Goal: Information Seeking & Learning: Learn about a topic

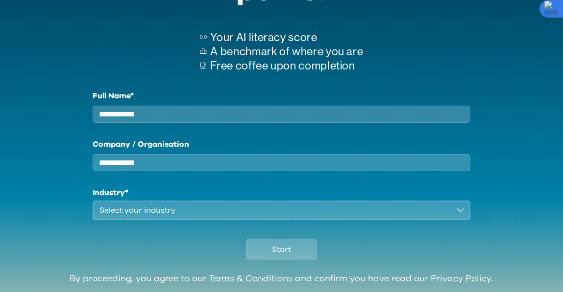
scroll to position [112, 0]
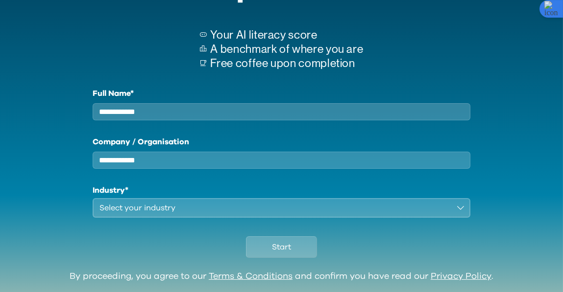
click at [217, 108] on input "Full Name*" at bounding box center [282, 111] width 378 height 17
type input "**"
click at [210, 214] on div "Select your industry" at bounding box center [274, 208] width 350 height 12
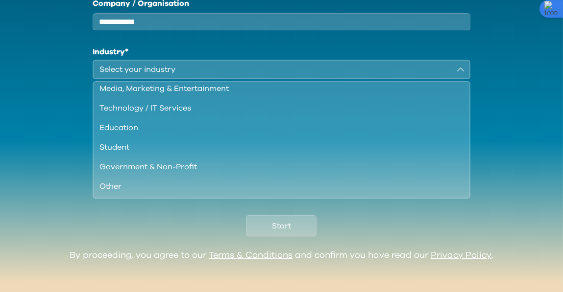
scroll to position [266, 0]
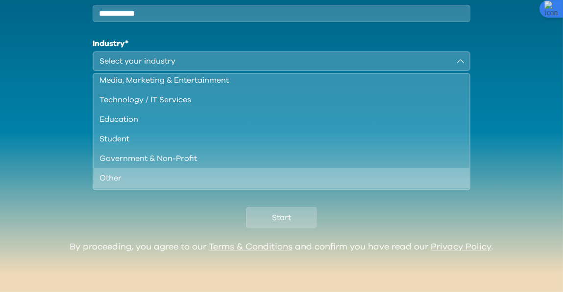
click at [191, 176] on div "Other" at bounding box center [275, 178] width 352 height 12
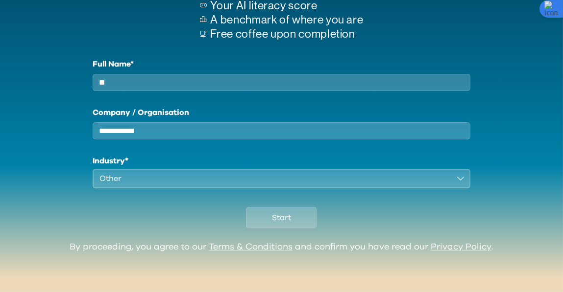
scroll to position [149, 0]
click at [264, 227] on button "Start" at bounding box center [281, 218] width 71 height 22
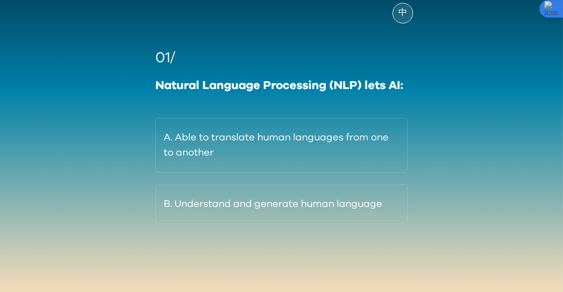
scroll to position [72, 0]
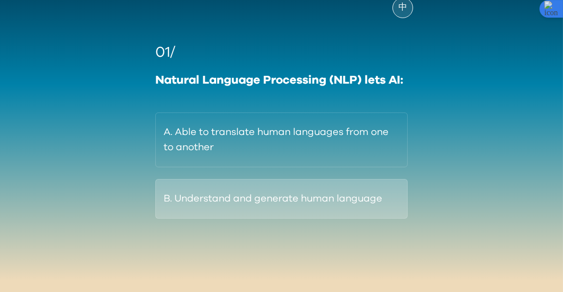
click at [291, 208] on button "B. Understand and generate human language" at bounding box center [281, 199] width 252 height 40
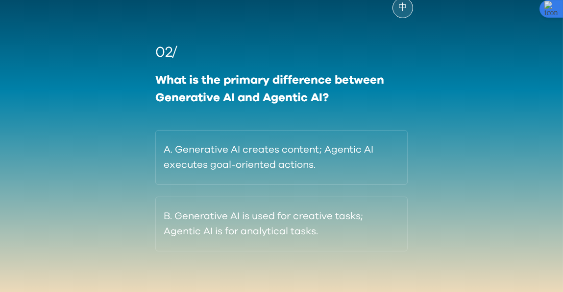
scroll to position [85, 0]
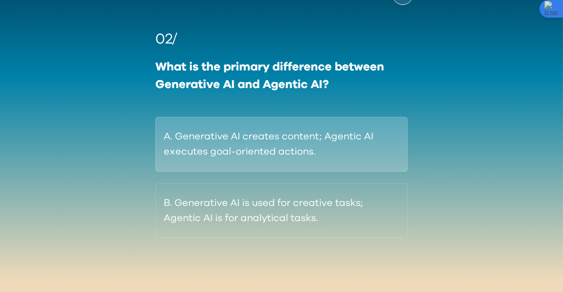
click at [350, 141] on button "A. Generative AI creates content; Agentic AI executes goal-oriented actions." at bounding box center [281, 144] width 252 height 55
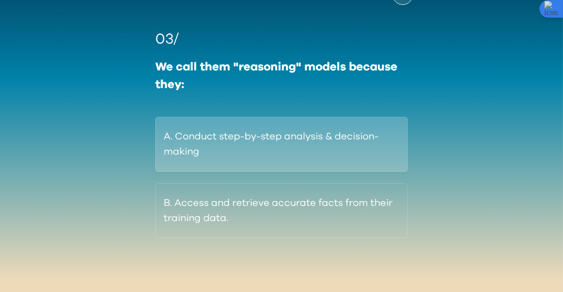
drag, startPoint x: 372, startPoint y: 158, endPoint x: 324, endPoint y: 144, distance: 50.1
click at [324, 144] on button "A. Conduct step-by-step analysis & decision-making" at bounding box center [281, 144] width 252 height 55
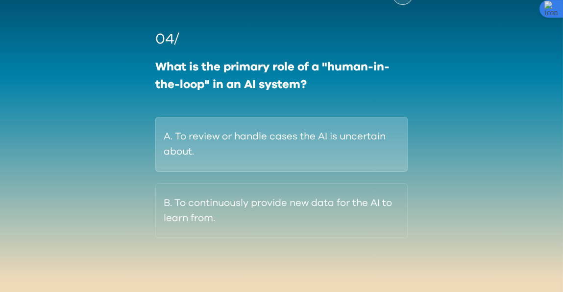
click at [343, 144] on button "A. To review or handle cases the AI is uncertain about." at bounding box center [281, 144] width 252 height 55
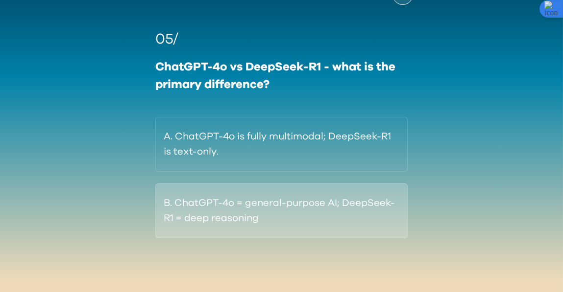
click at [358, 218] on button "B. ChatGPT-4o = general-purpose AI; DeepSeek-R1 = deep reasoning" at bounding box center [281, 211] width 252 height 55
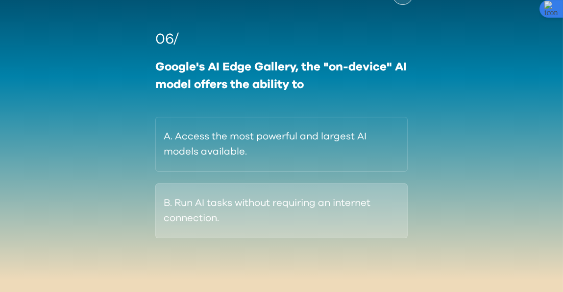
click at [343, 222] on button "B. Run AI tasks without requiring an internet connection." at bounding box center [281, 211] width 252 height 55
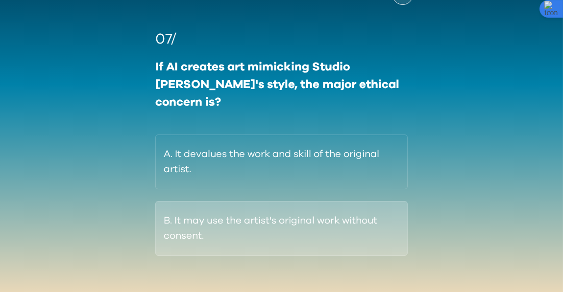
click at [333, 219] on button "B. It may use the artist's original work without consent." at bounding box center [281, 228] width 252 height 55
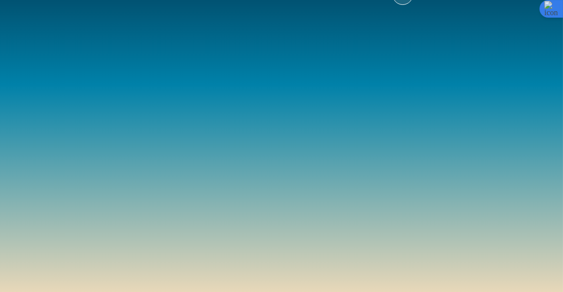
scroll to position [72, 0]
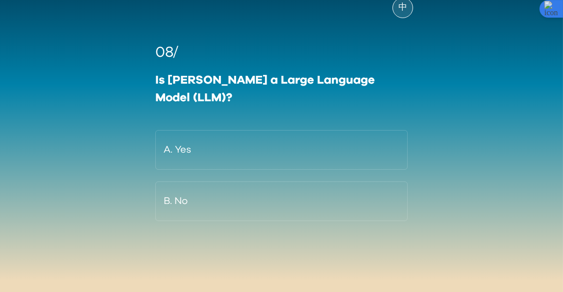
click at [442, 202] on div "AI-Q Test by Preface 中 08/ Is [PERSON_NAME] a Large Language Model (LLM)? A. Ye…" at bounding box center [281, 115] width 563 height 355
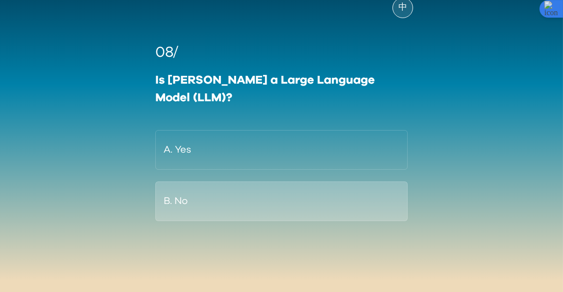
click at [322, 188] on button "B. No" at bounding box center [281, 202] width 252 height 40
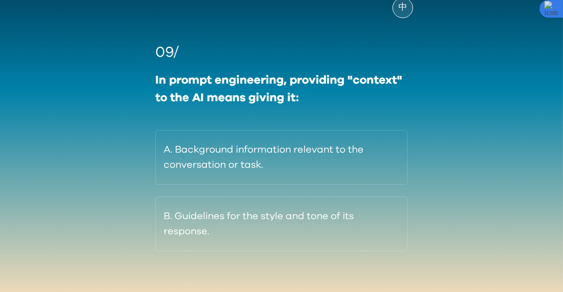
scroll to position [85, 0]
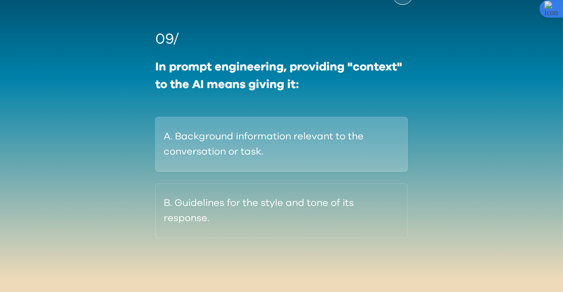
click at [374, 158] on button "A. Background information relevant to the conversation or task." at bounding box center [281, 144] width 252 height 55
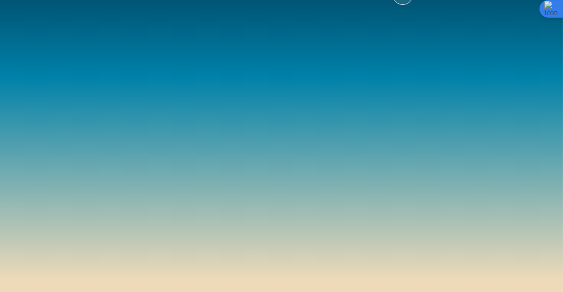
scroll to position [72, 0]
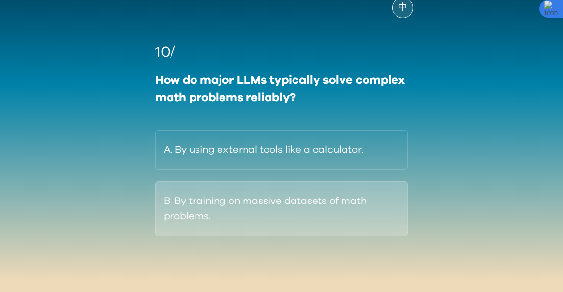
click at [359, 223] on button "B. By training on massive datasets of math problems." at bounding box center [281, 209] width 252 height 55
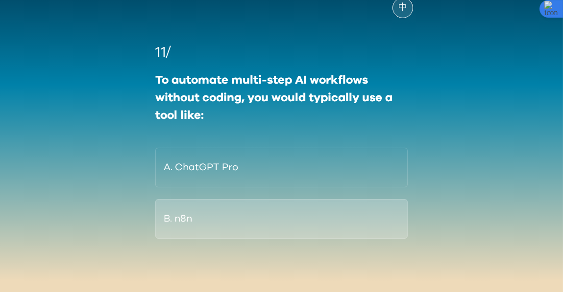
click at [285, 231] on button "B. n8n" at bounding box center [281, 219] width 252 height 40
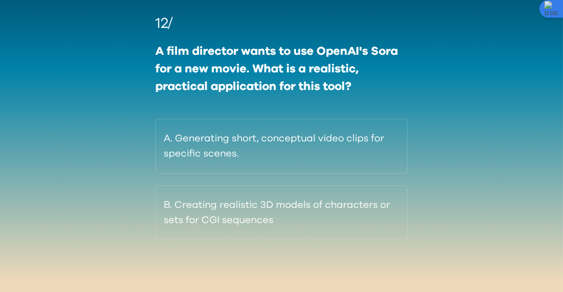
scroll to position [103, 0]
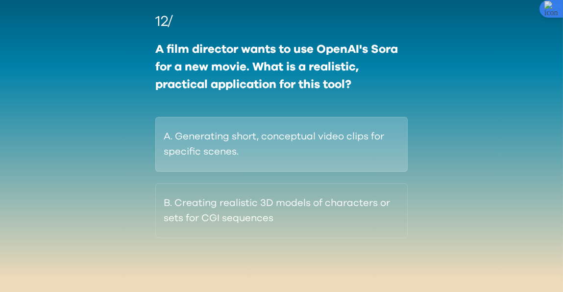
click at [351, 151] on button "A. Generating short, conceptual video clips for specific scenes." at bounding box center [281, 144] width 252 height 55
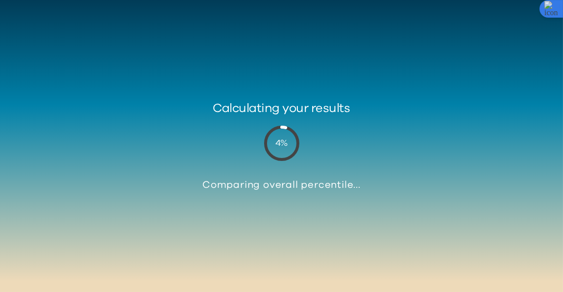
scroll to position [36, 0]
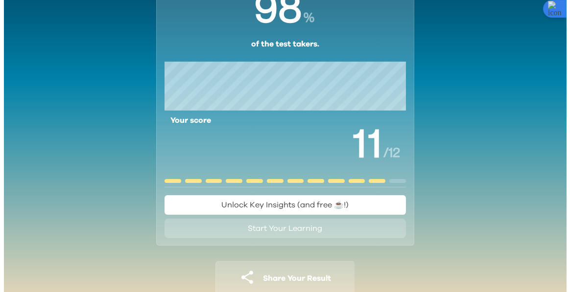
scroll to position [127, 0]
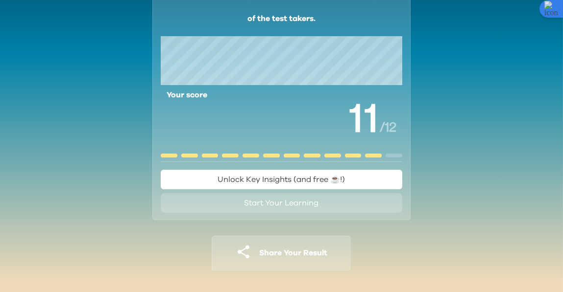
click at [315, 181] on span "Unlock Key Insights (and free ☕️!)" at bounding box center [281, 180] width 127 height 8
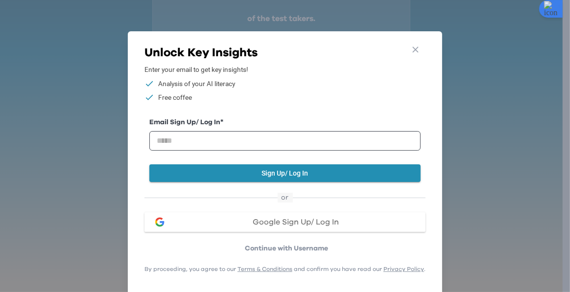
scroll to position [35, 0]
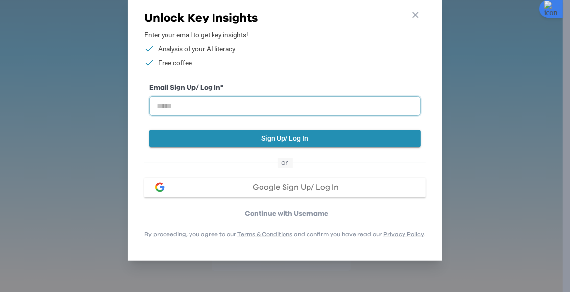
click at [224, 99] on input "email" at bounding box center [284, 106] width 271 height 20
type input "*"
type input "**********"
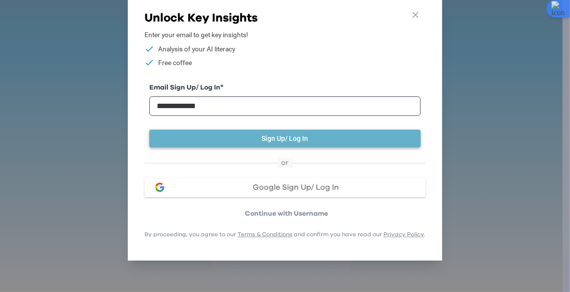
click at [307, 138] on button "Sign Up/ Log In" at bounding box center [284, 139] width 271 height 18
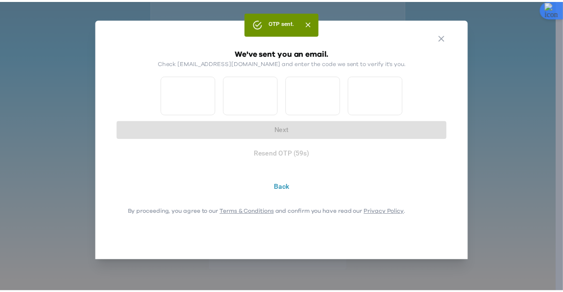
scroll to position [0, 0]
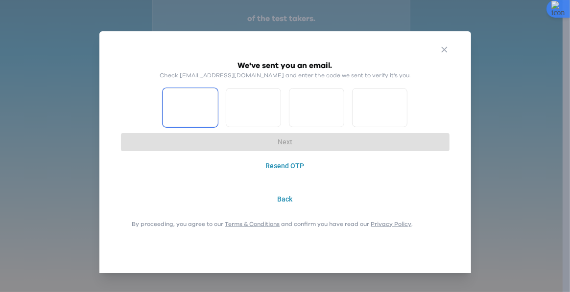
click at [186, 105] on input "Please enter OTP character 1" at bounding box center [190, 107] width 55 height 39
type input "*"
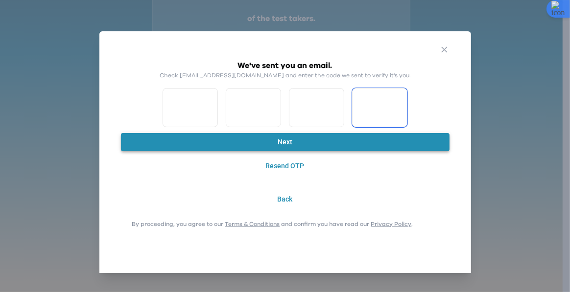
type input "*"
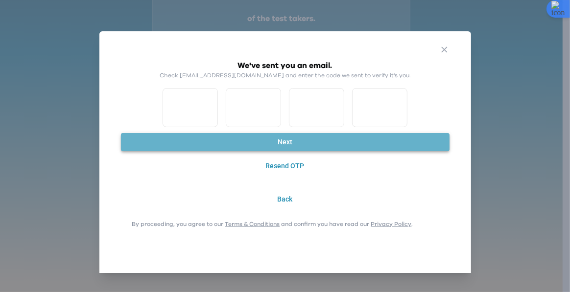
click at [291, 147] on button "Next" at bounding box center [285, 142] width 329 height 18
click at [282, 142] on button "Next" at bounding box center [285, 142] width 329 height 18
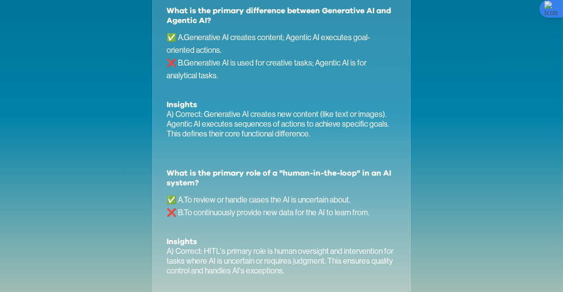
scroll to position [610, 0]
